Goal: Task Accomplishment & Management: Manage account settings

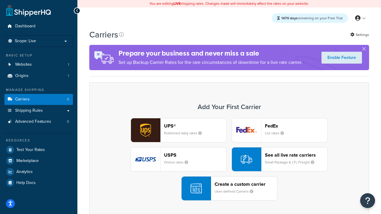
click at [229, 160] on div "UPS® Published daily rates FedEx List rates USPS Online rates See all live rate…" at bounding box center [229, 159] width 267 height 83
click at [296, 126] on header "FedEx" at bounding box center [296, 126] width 63 height 6
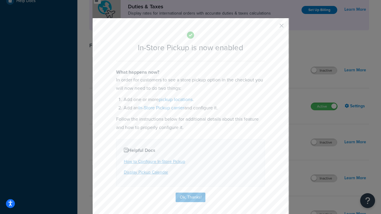
click at [273, 28] on button "button" at bounding box center [272, 27] width 1 height 1
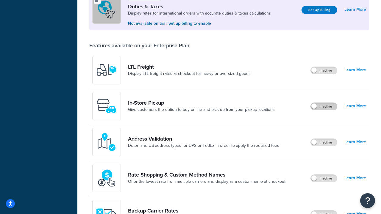
scroll to position [182, 0]
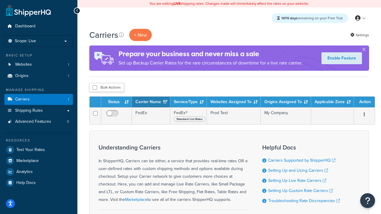
click at [95, 88] on input "checkbox" at bounding box center [95, 87] width 4 height 4
checkbox input "true"
click at [0, 0] on button "Delete" at bounding box center [0, 0] width 0 height 0
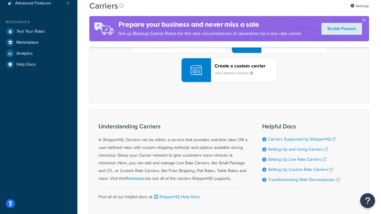
click at [229, 82] on div "UPS® Published daily rates FedEx List rates USPS Online rates See all live rate…" at bounding box center [229, 41] width 267 height 83
click at [296, 10] on header "FedEx" at bounding box center [296, 8] width 63 height 6
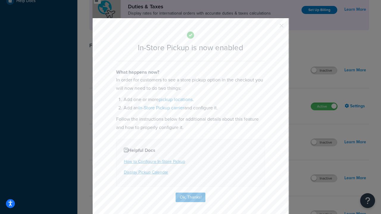
click at [273, 28] on button "button" at bounding box center [272, 27] width 1 height 1
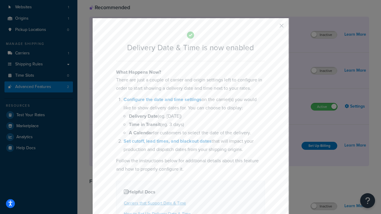
click at [273, 28] on button "button" at bounding box center [272, 27] width 1 height 1
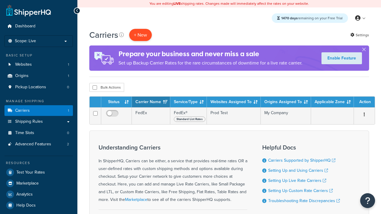
click at [141, 35] on button "+ New" at bounding box center [140, 35] width 23 height 12
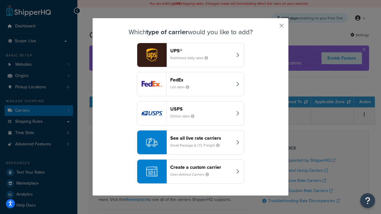
click at [191, 172] on div "Create a custom carrier User-defined Carriers" at bounding box center [201, 172] width 62 height 14
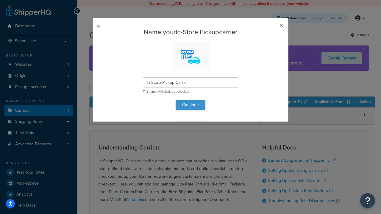
type input "In Store Pickup Carrier"
click at [191, 105] on button "Continue" at bounding box center [191, 105] width 30 height 10
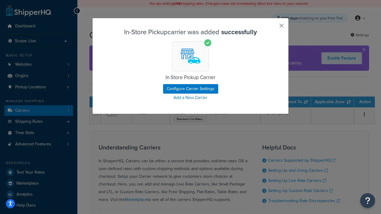
click at [273, 28] on button "button" at bounding box center [272, 27] width 1 height 1
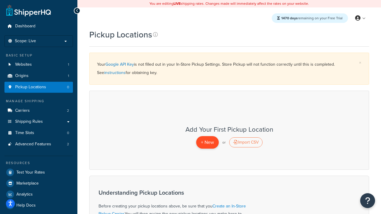
click at [207, 143] on span "+ New" at bounding box center [207, 142] width 13 height 7
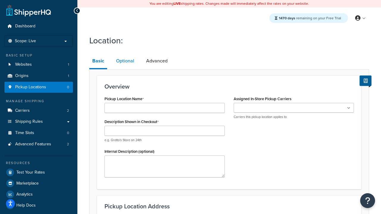
click at [125, 61] on link "Optional" at bounding box center [125, 61] width 24 height 14
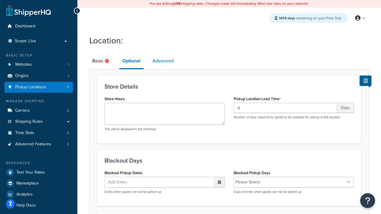
click at [163, 61] on link "Advanced" at bounding box center [162, 61] width 27 height 14
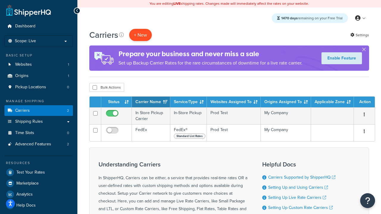
click at [141, 35] on button "+ New" at bounding box center [140, 35] width 23 height 12
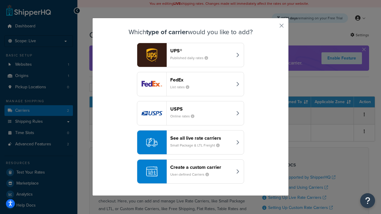
click at [191, 172] on div "Create a custom carrier User-defined Carriers" at bounding box center [201, 172] width 62 height 14
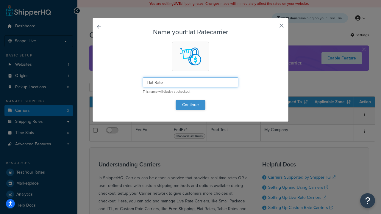
type input "Flat Rate"
click at [191, 105] on button "Continue" at bounding box center [191, 105] width 30 height 10
click at [273, 28] on button "button" at bounding box center [272, 27] width 1 height 1
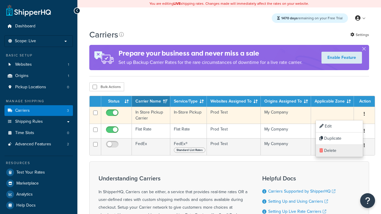
click at [339, 151] on link "Delete" at bounding box center [339, 151] width 47 height 12
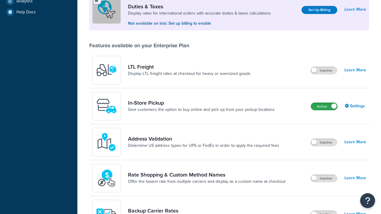
scroll to position [182, 0]
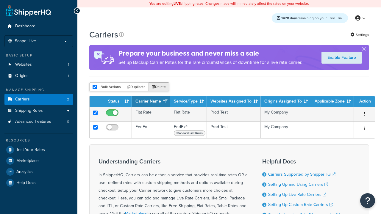
click at [158, 88] on button "Delete" at bounding box center [159, 86] width 21 height 9
